Goal: Transaction & Acquisition: Purchase product/service

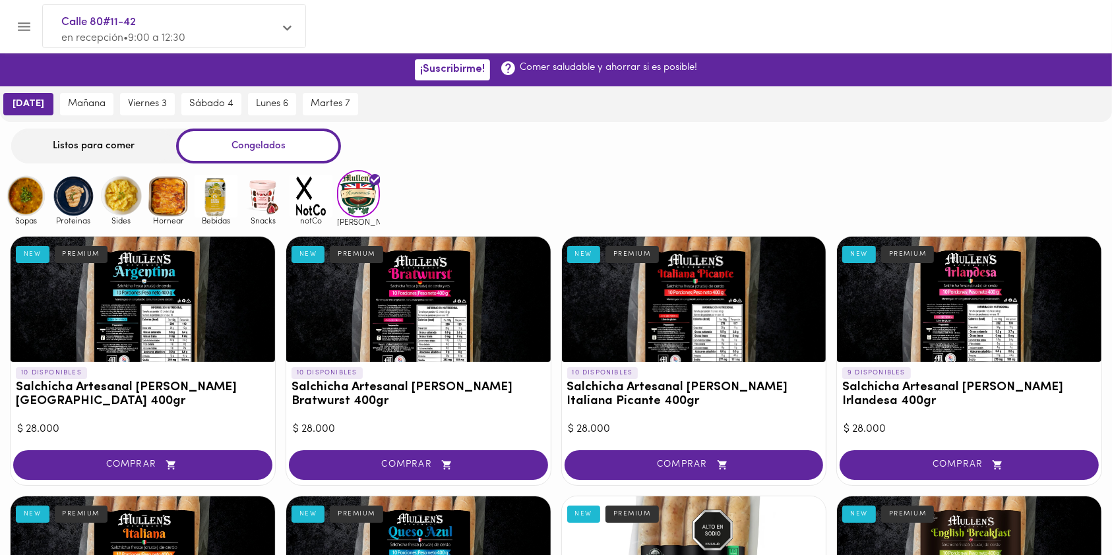
click at [126, 152] on div "Listos para comer" at bounding box center [93, 146] width 165 height 35
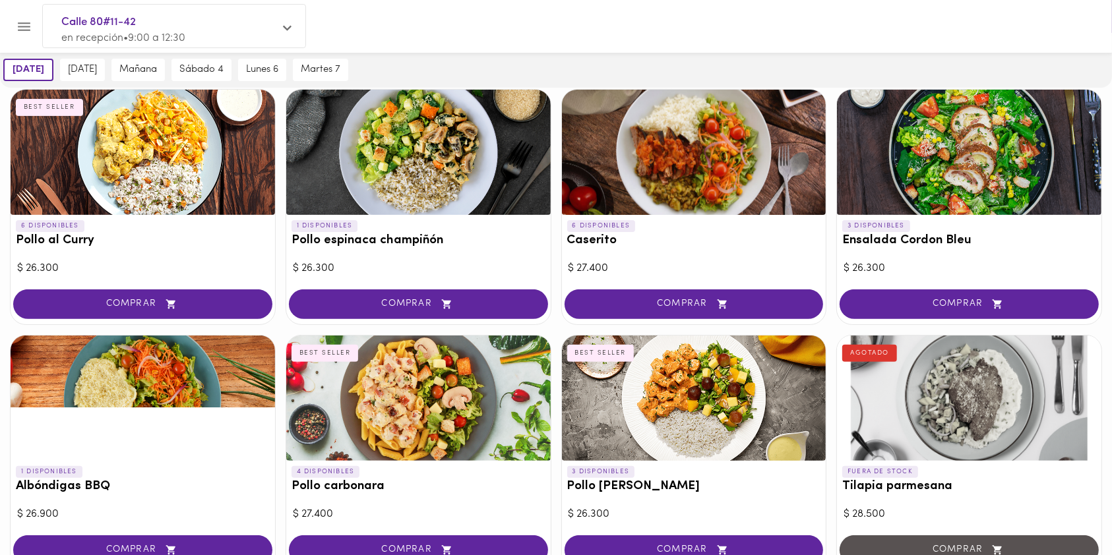
scroll to position [386, 0]
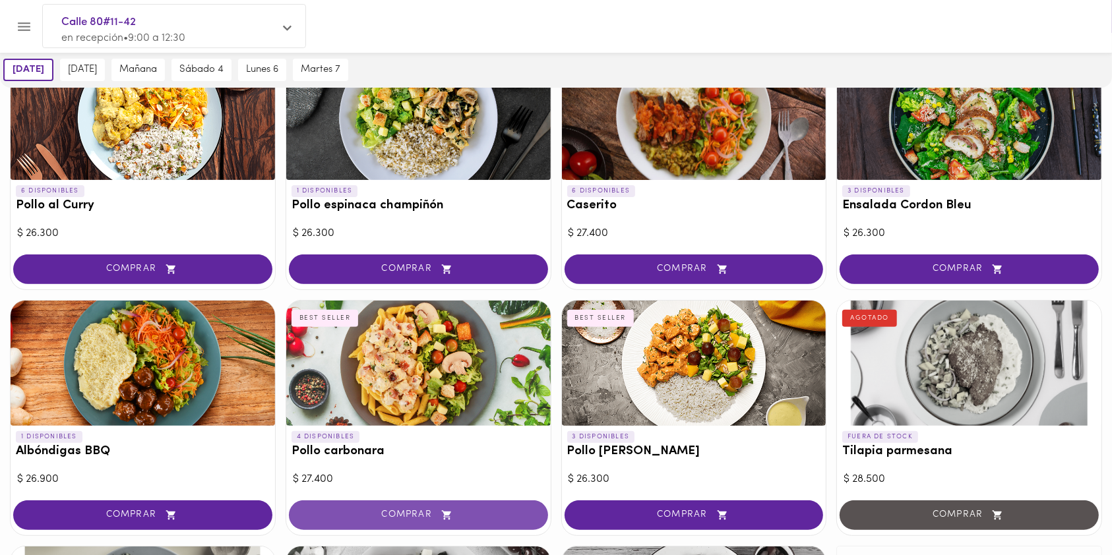
click at [376, 514] on span "COMPRAR" at bounding box center [418, 515] width 226 height 11
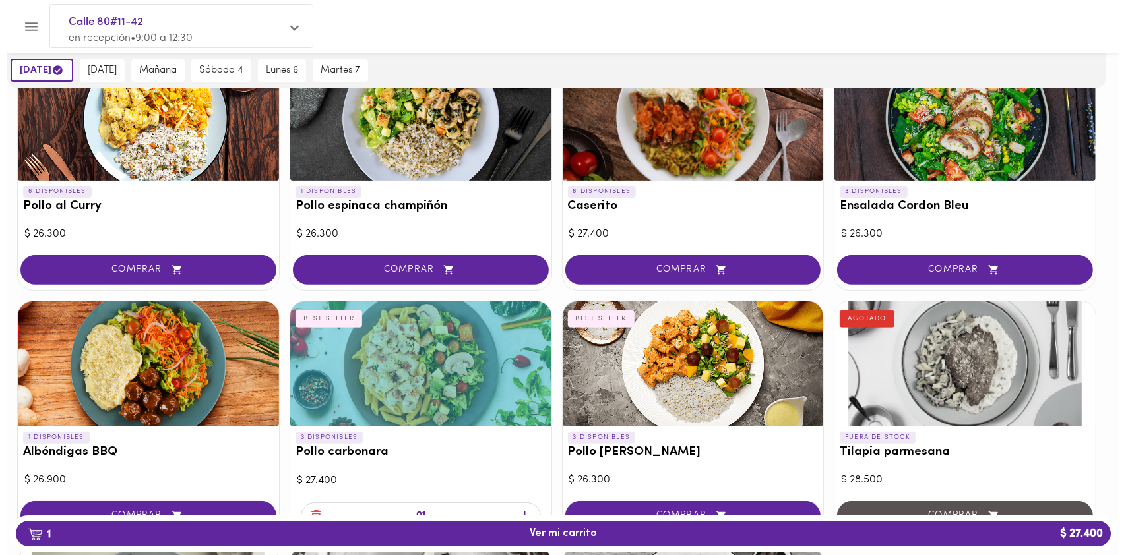
scroll to position [387, 0]
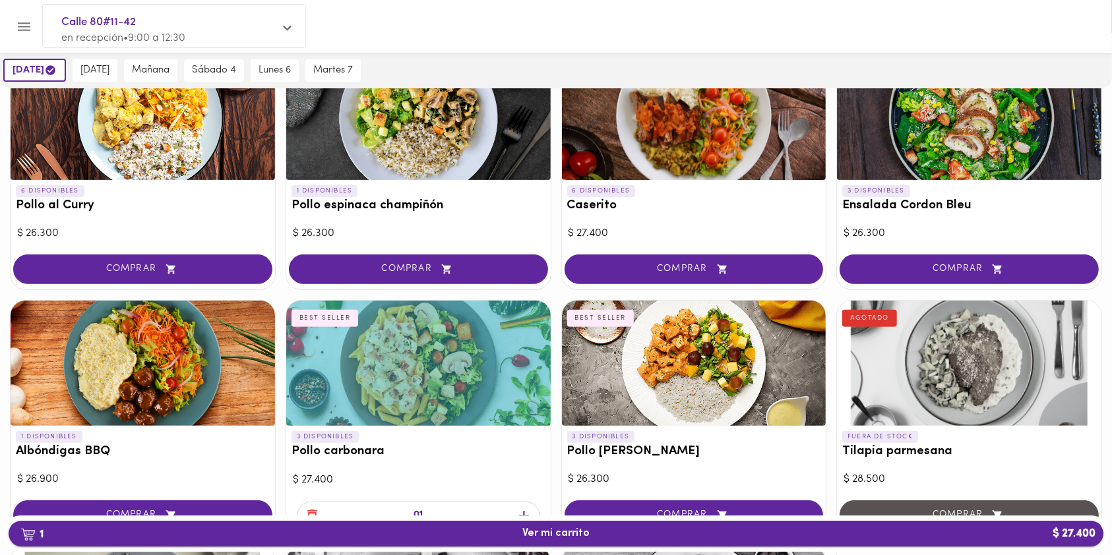
click at [459, 526] on button "1 Ver mi carrito $ 27.400" at bounding box center [556, 534] width 1095 height 26
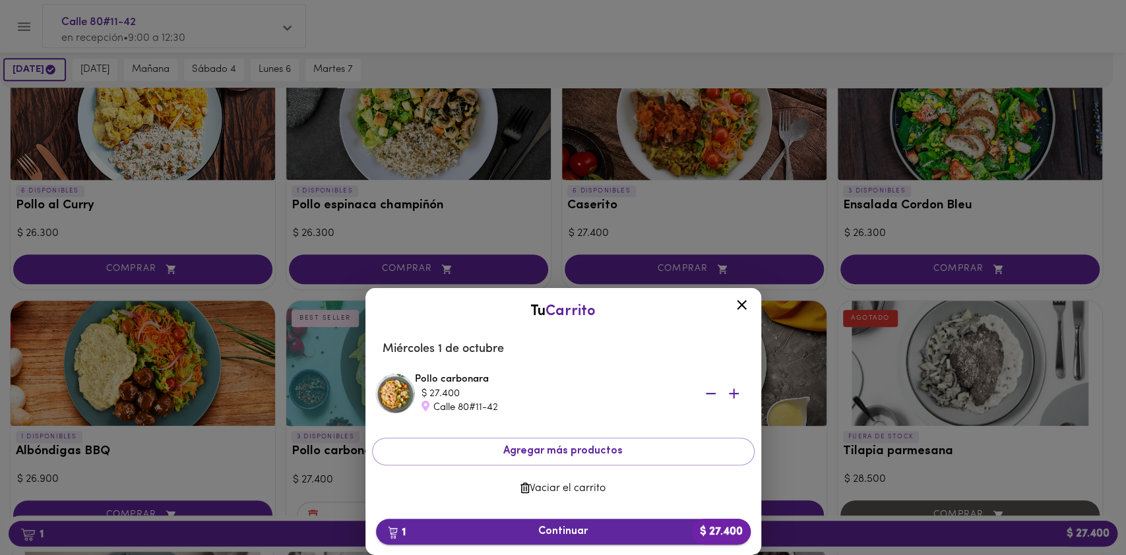
click at [475, 530] on span "1 Continuar $ 27.400" at bounding box center [563, 532] width 354 height 13
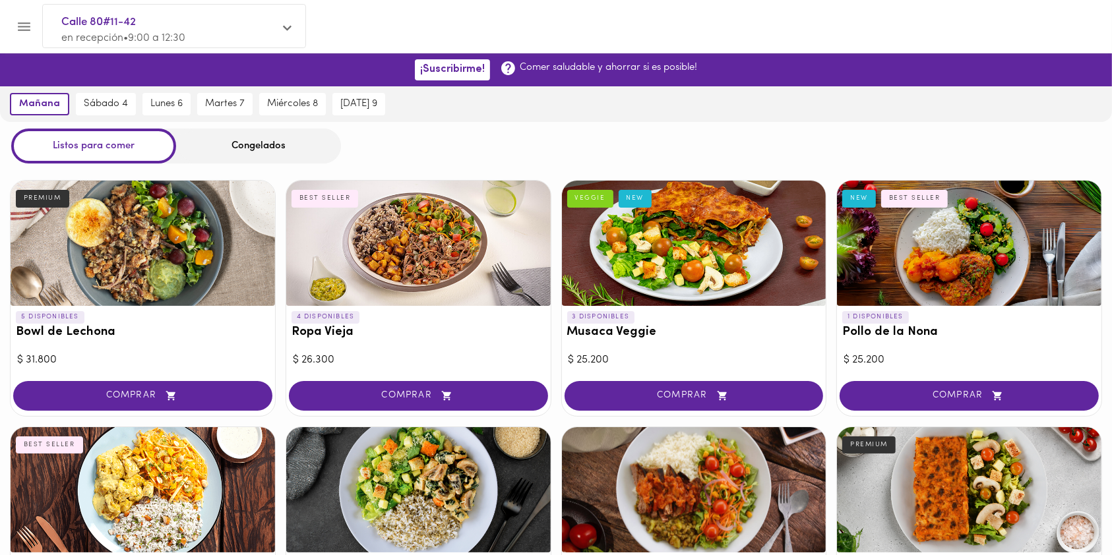
click at [279, 148] on div "Congelados" at bounding box center [258, 146] width 165 height 35
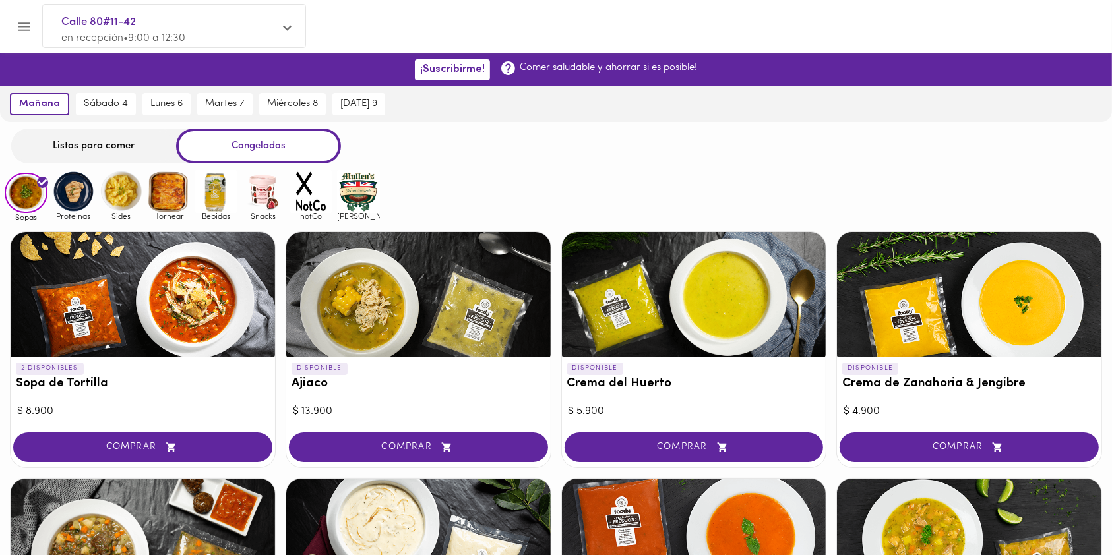
click at [110, 150] on div "Listos para comer" at bounding box center [93, 146] width 165 height 35
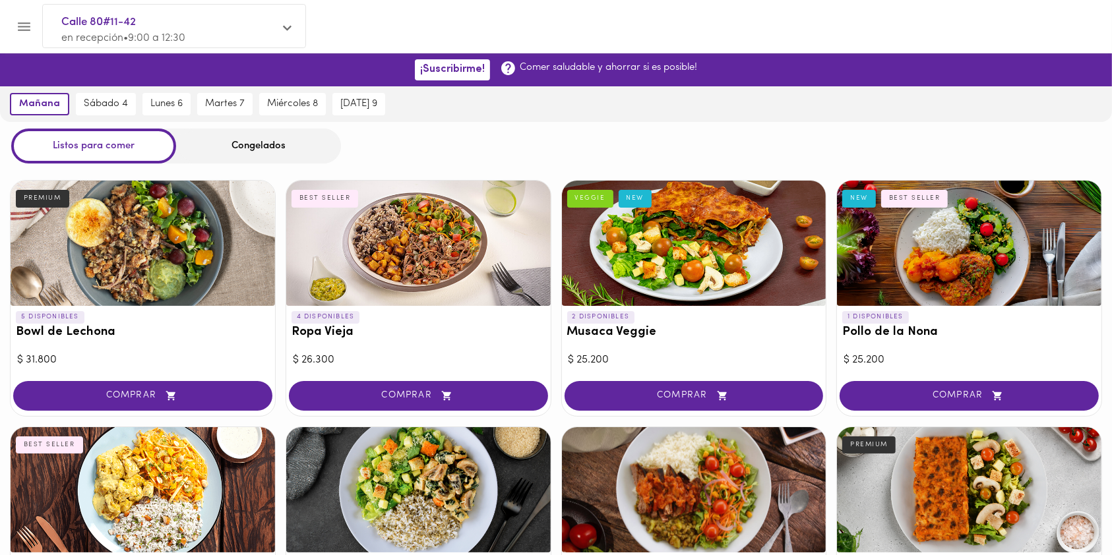
click at [234, 152] on div "Congelados" at bounding box center [258, 146] width 165 height 35
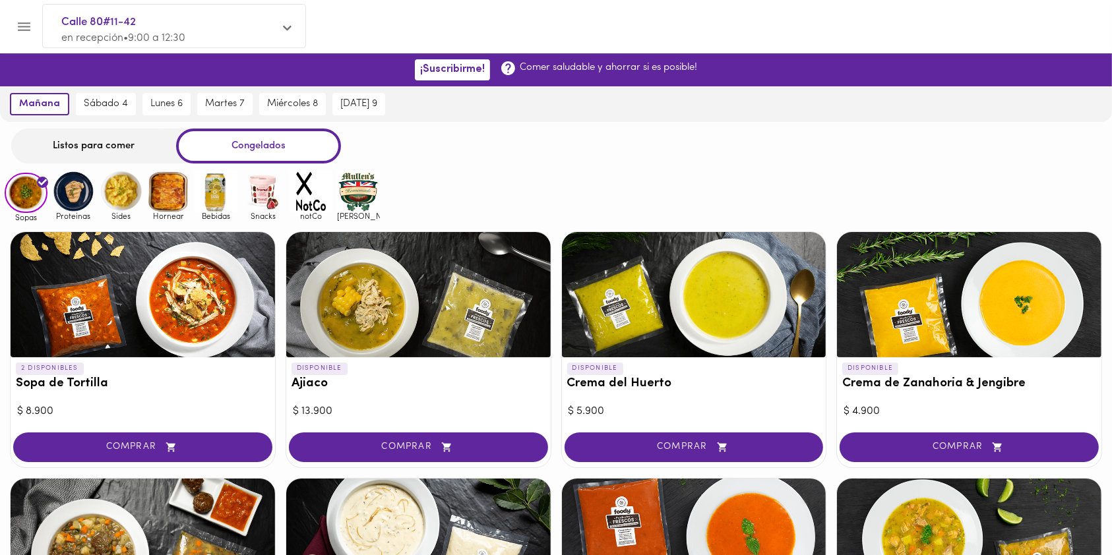
click at [172, 181] on img at bounding box center [168, 191] width 43 height 43
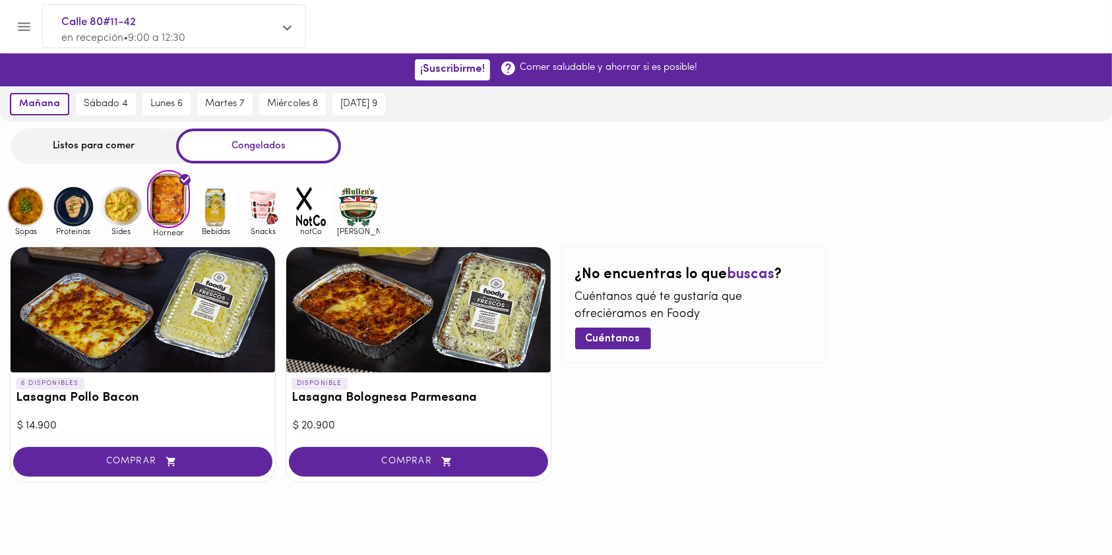
click at [119, 199] on img at bounding box center [121, 206] width 43 height 43
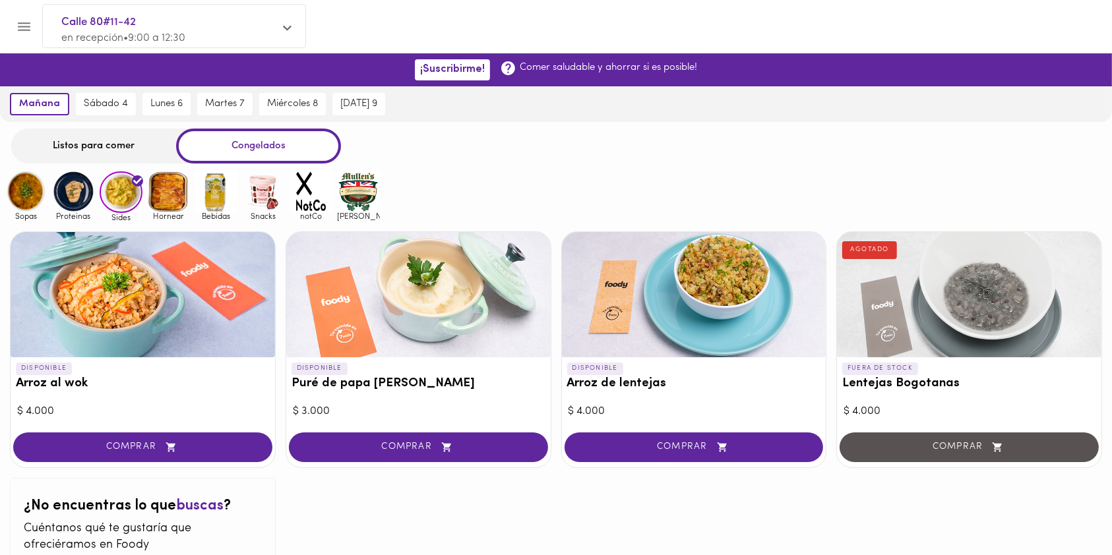
click at [80, 207] on img at bounding box center [73, 191] width 43 height 43
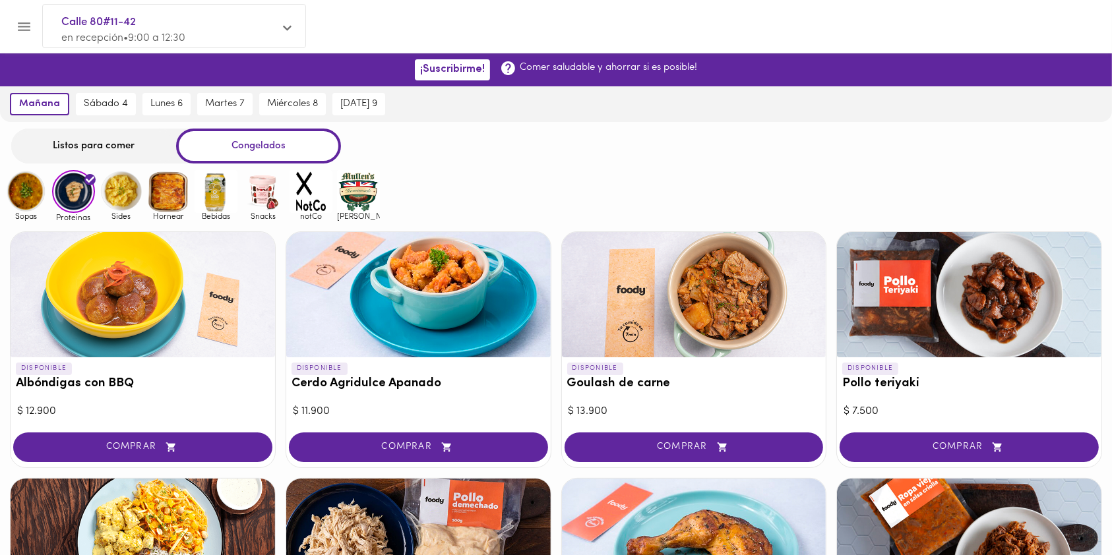
click at [309, 204] on img at bounding box center [311, 191] width 43 height 43
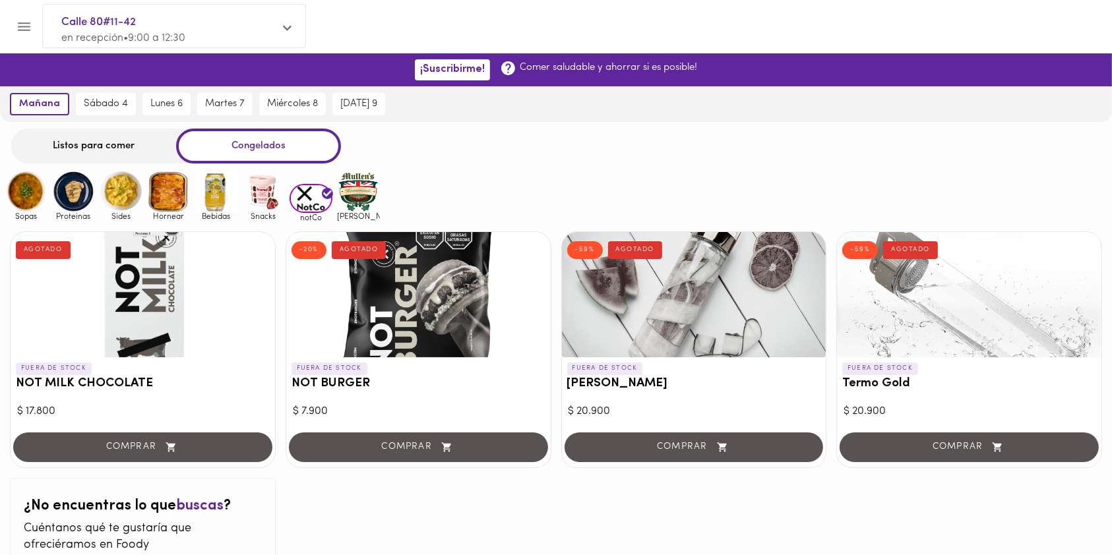
click at [377, 205] on img at bounding box center [358, 191] width 43 height 43
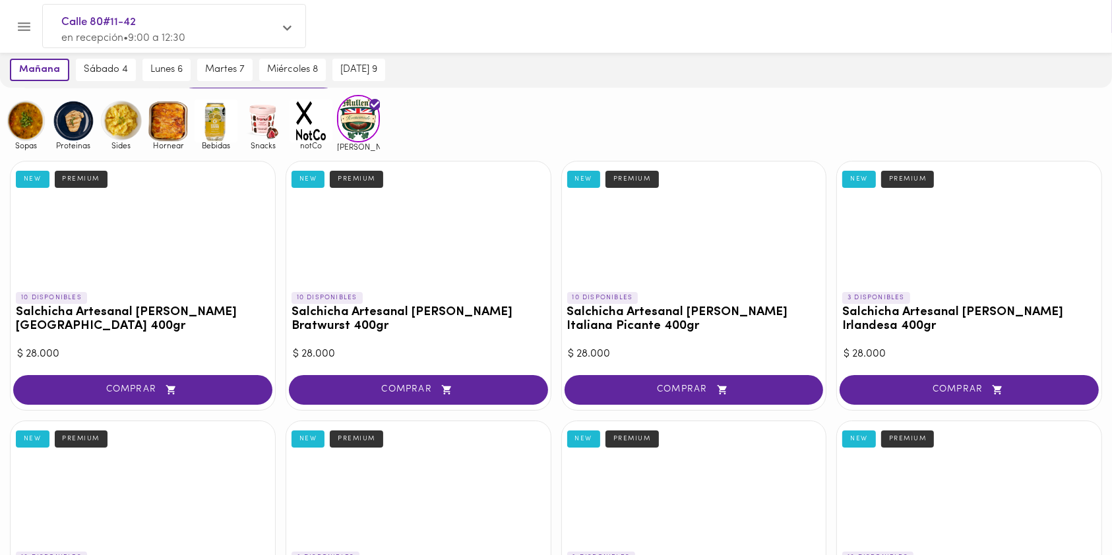
scroll to position [111, 0]
